Goal: Information Seeking & Learning: Learn about a topic

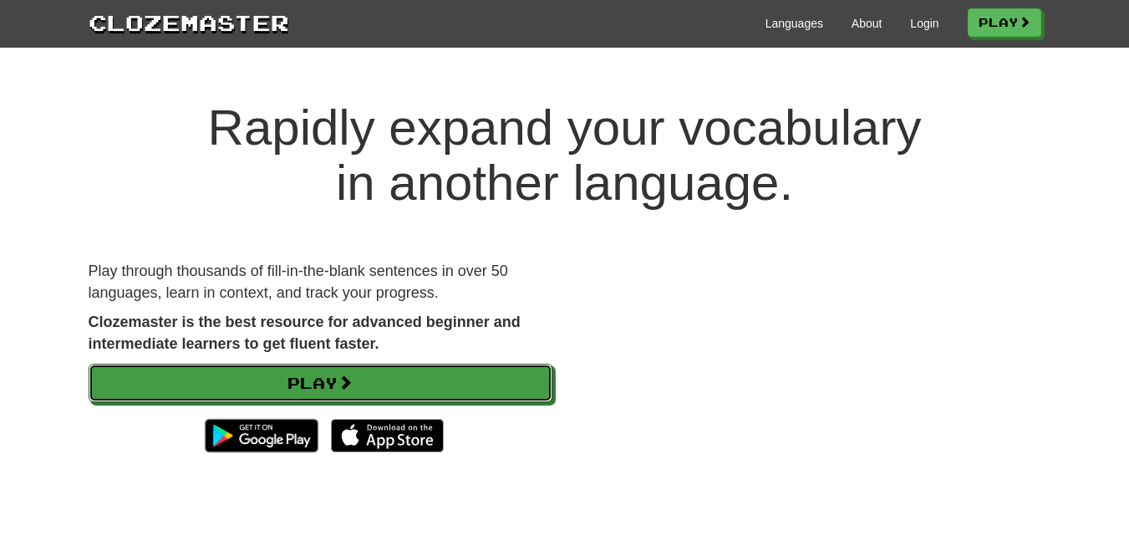
click at [337, 375] on link "Play" at bounding box center [321, 383] width 464 height 38
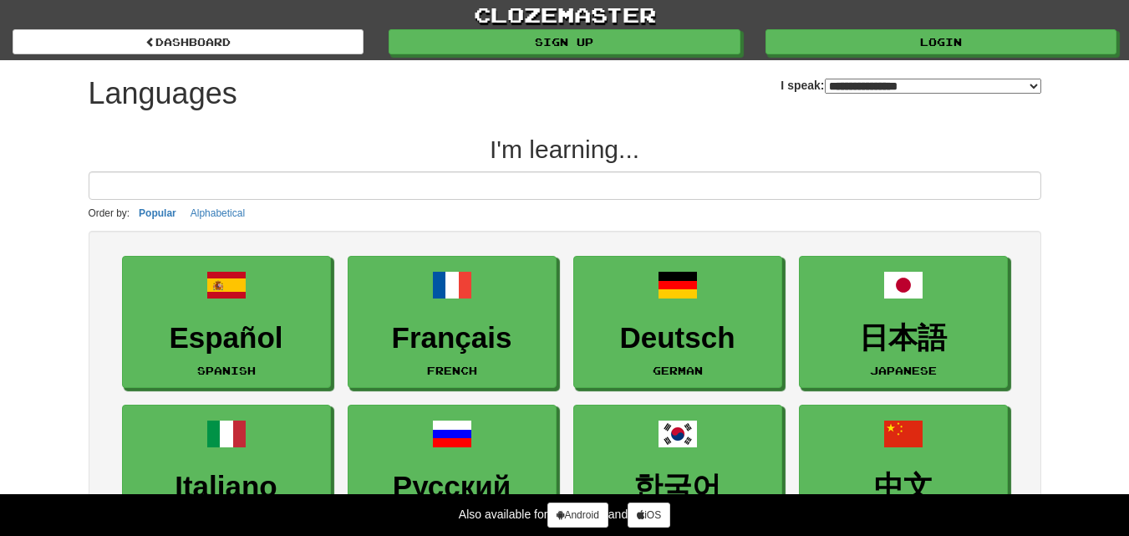
select select "*******"
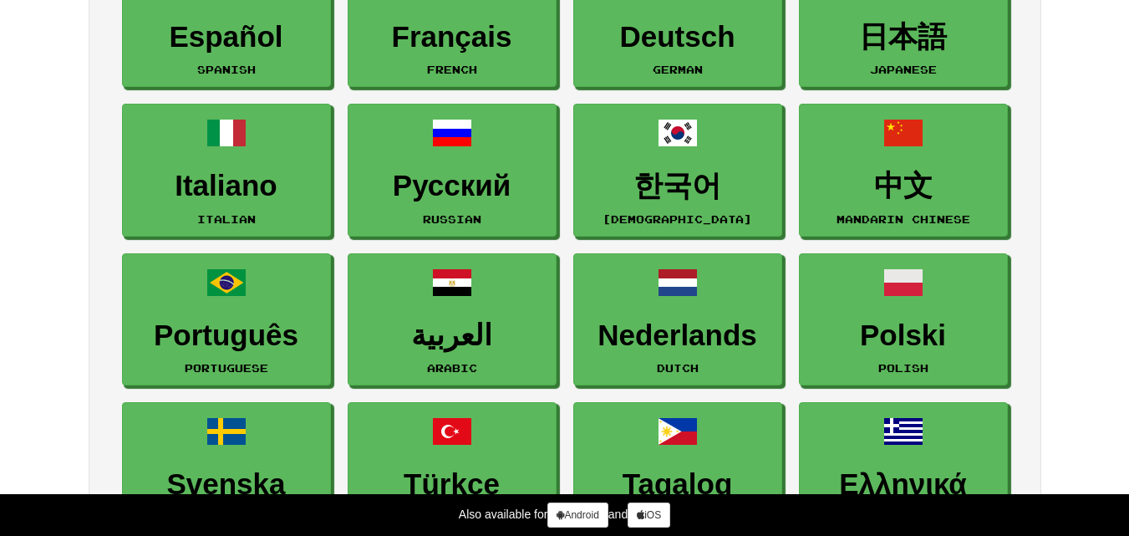
scroll to position [307, 0]
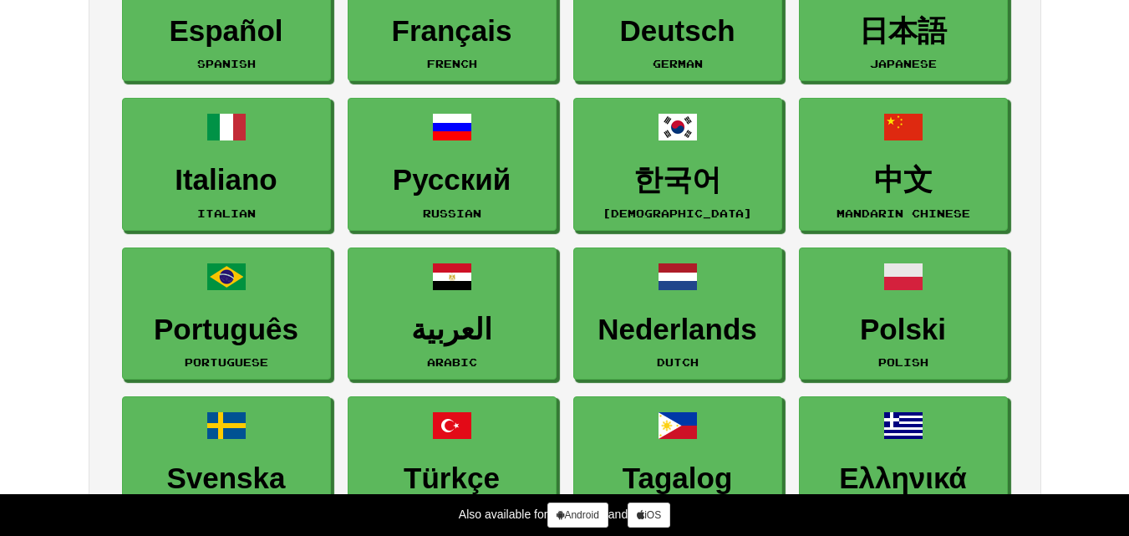
drag, startPoint x: 1137, startPoint y: 68, endPoint x: 1134, endPoint y: 93, distance: 25.3
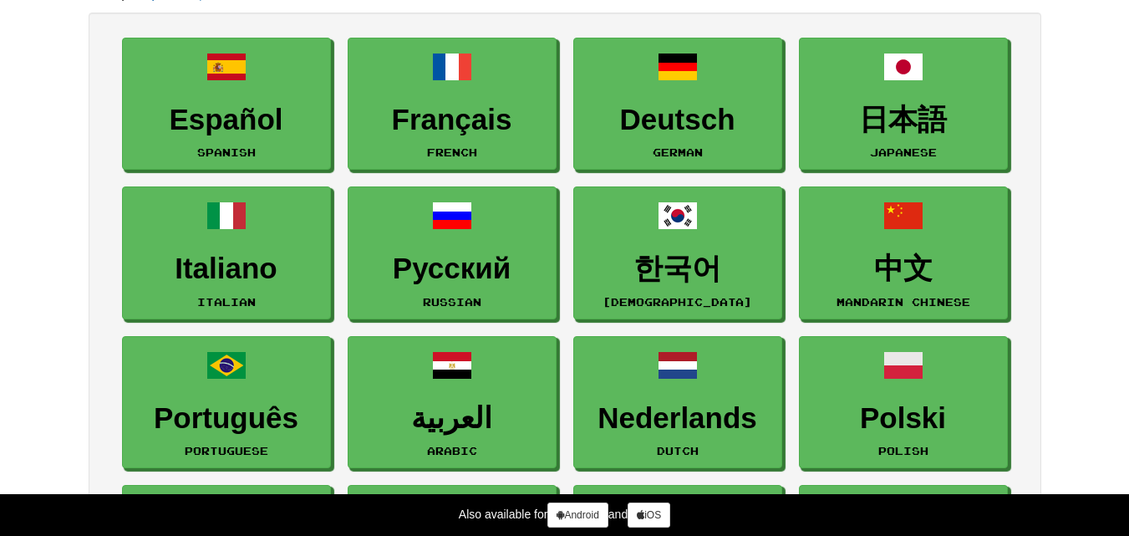
scroll to position [212, 0]
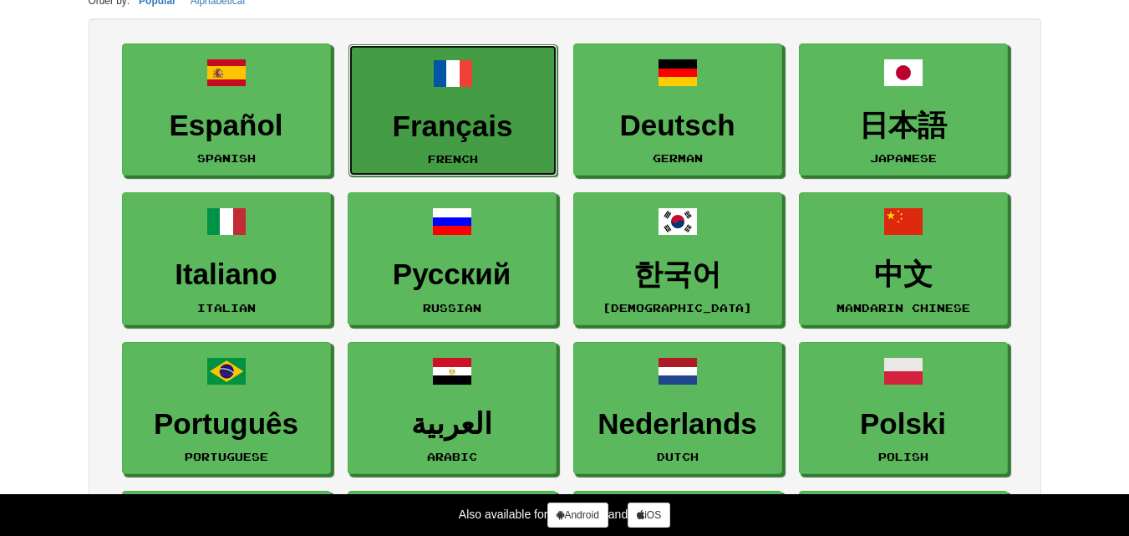
click at [433, 117] on h3 "Français" at bounding box center [453, 126] width 191 height 33
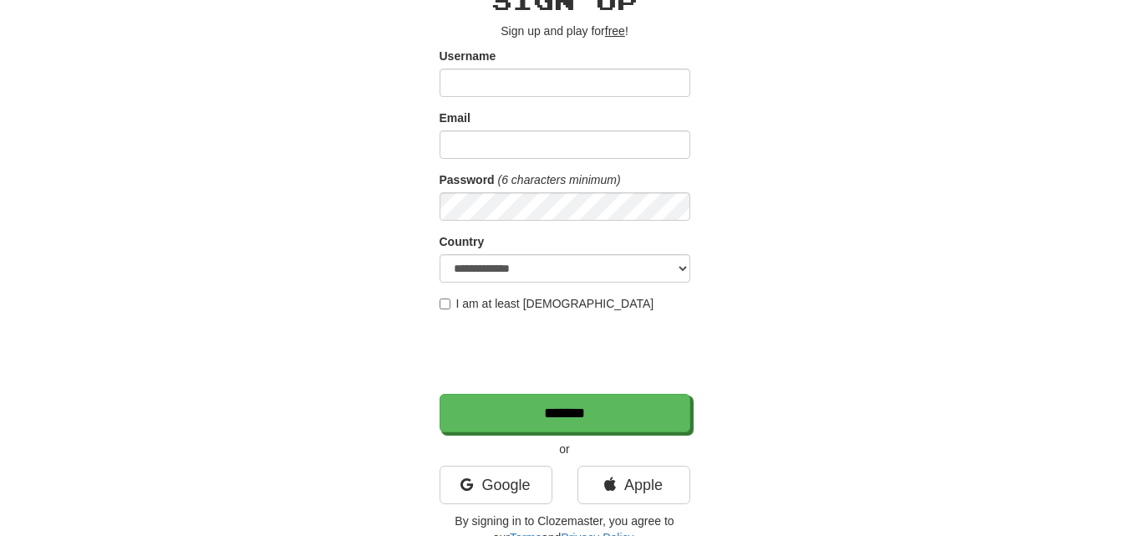
scroll to position [120, 0]
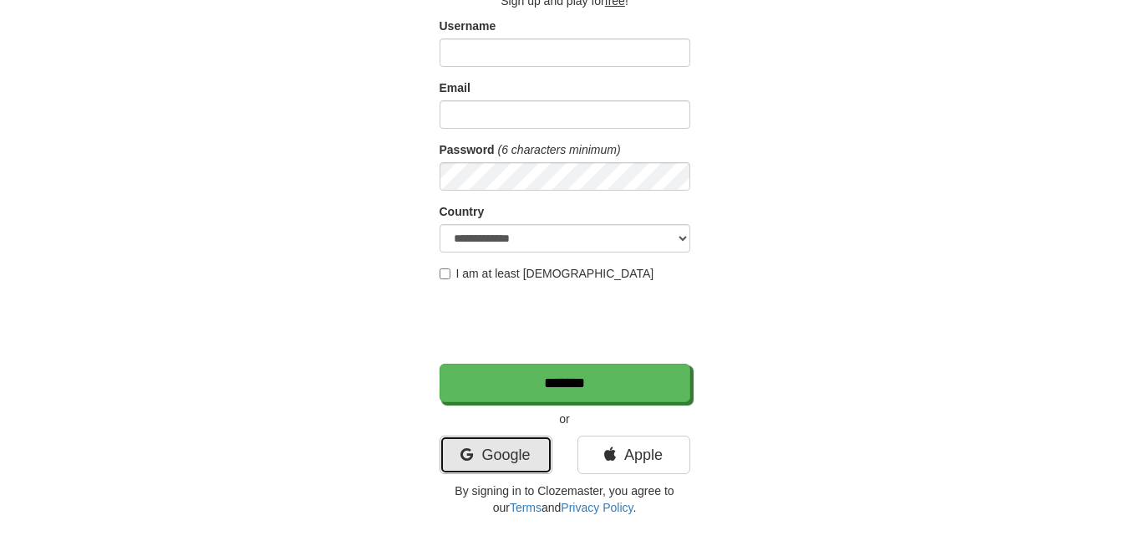
click at [491, 464] on link "Google" at bounding box center [496, 455] width 113 height 38
